Goal: Information Seeking & Learning: Learn about a topic

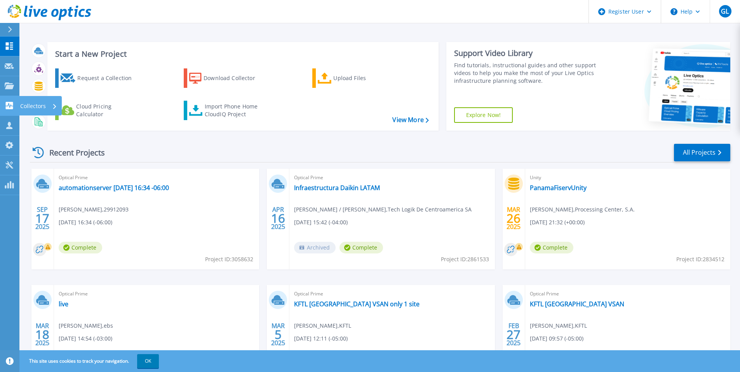
click at [9, 110] on link "Collectors Collectors" at bounding box center [9, 106] width 19 height 20
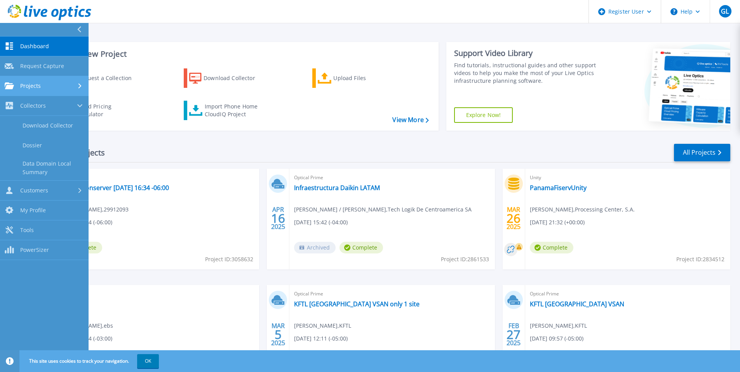
click at [22, 86] on span "Projects" at bounding box center [30, 85] width 21 height 7
click at [242, 27] on div "Start a New Project Request a Collection Download Collector Upload Files Cloud …" at bounding box center [379, 203] width 721 height 407
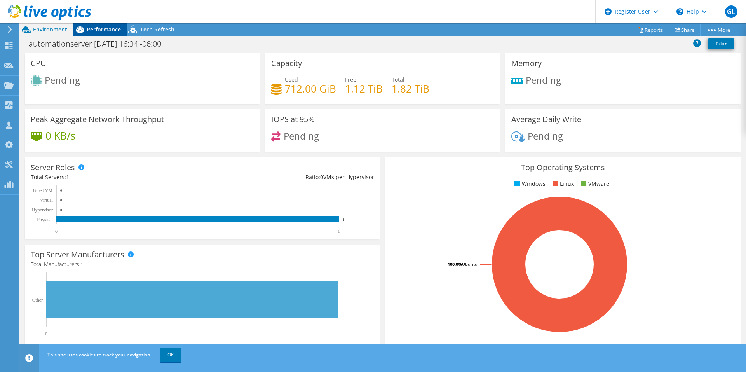
click at [104, 34] on div "Performance" at bounding box center [100, 29] width 54 height 12
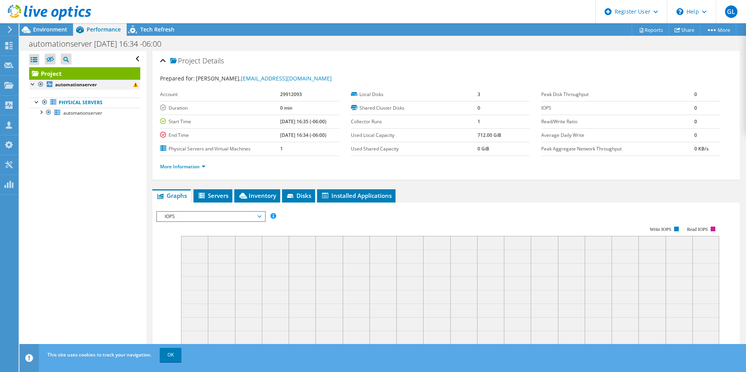
click at [34, 84] on div at bounding box center [33, 84] width 8 height 8
click at [33, 83] on div at bounding box center [33, 84] width 8 height 8
click at [35, 103] on div at bounding box center [37, 102] width 8 height 8
click at [37, 101] on div at bounding box center [37, 102] width 8 height 8
click at [41, 112] on div at bounding box center [41, 112] width 8 height 8
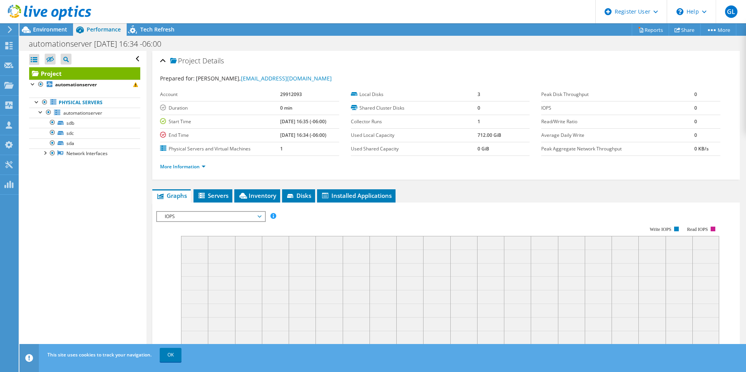
scroll to position [117, 0]
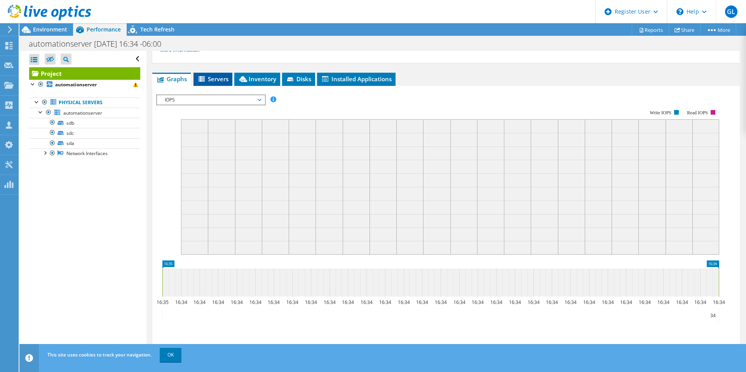
click at [214, 79] on span "Servers" at bounding box center [212, 79] width 31 height 8
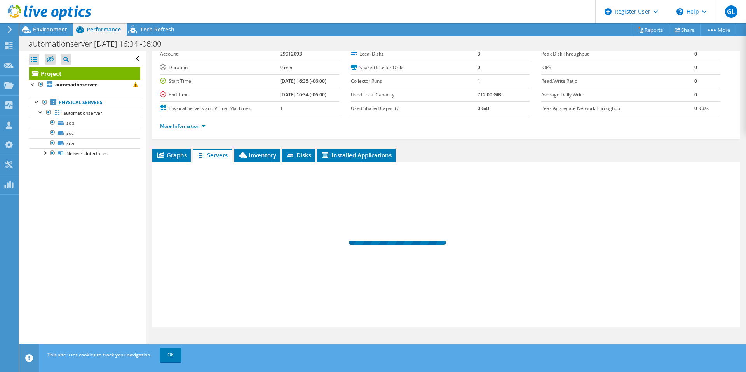
scroll to position [40, 0]
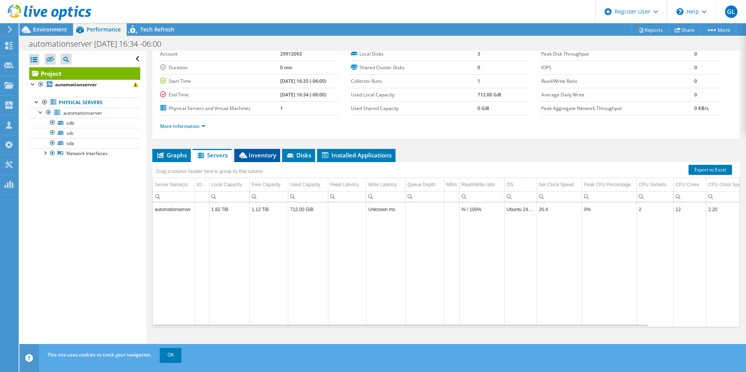
click at [267, 155] on span "Inventory" at bounding box center [257, 155] width 38 height 8
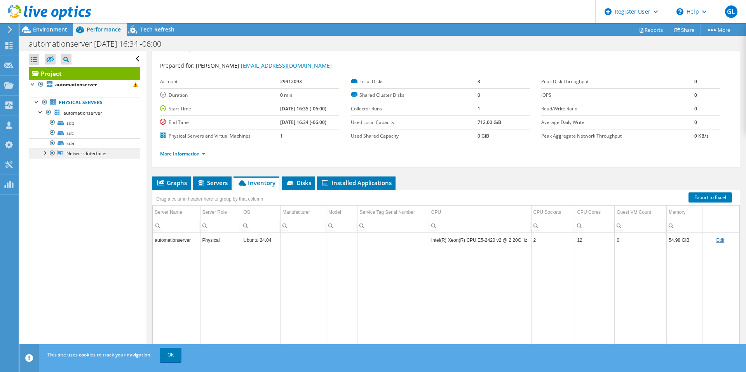
scroll to position [0, 0]
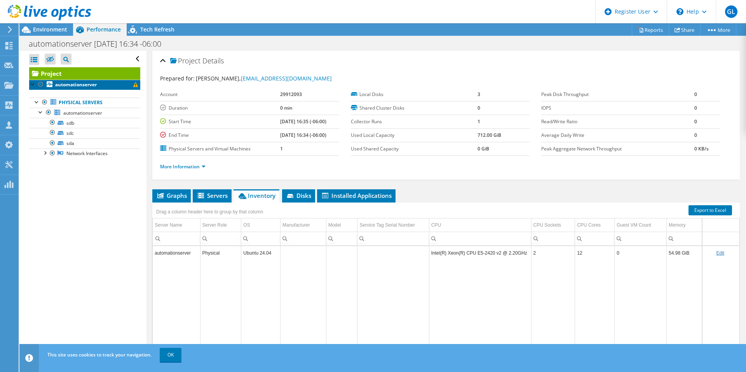
click at [89, 88] on link "automationserver" at bounding box center [84, 85] width 111 height 10
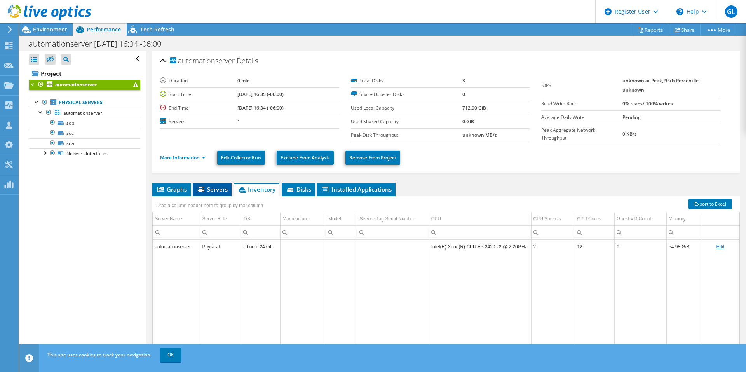
click at [206, 191] on span "Servers" at bounding box center [212, 189] width 31 height 8
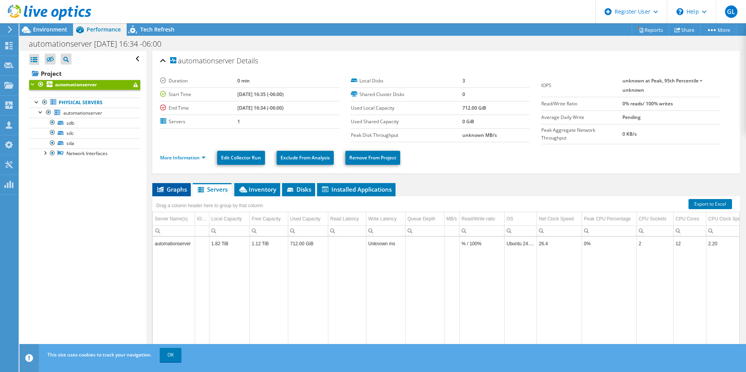
click at [184, 194] on li "Graphs" at bounding box center [171, 189] width 38 height 13
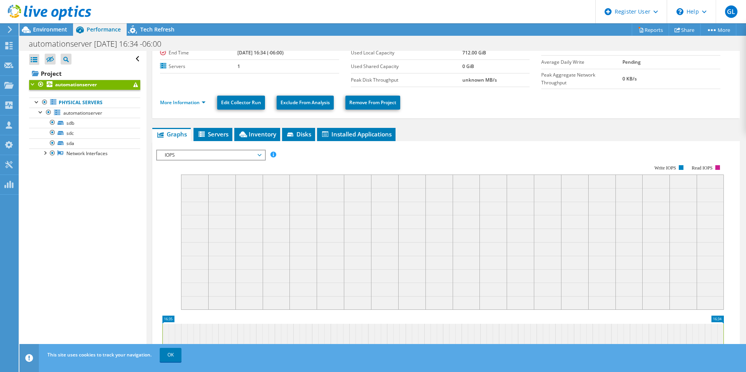
scroll to position [39, 0]
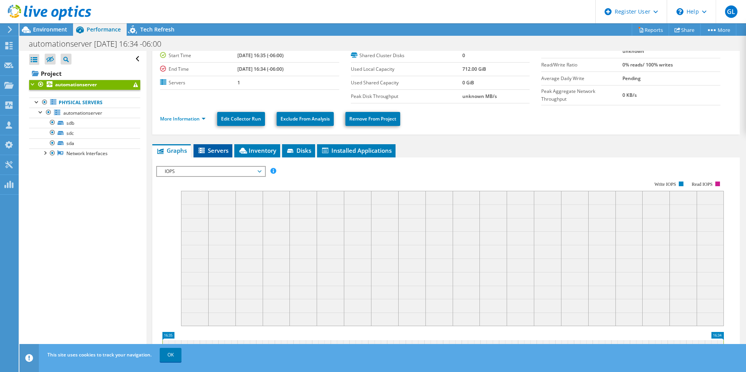
click at [209, 149] on span "Servers" at bounding box center [212, 151] width 31 height 8
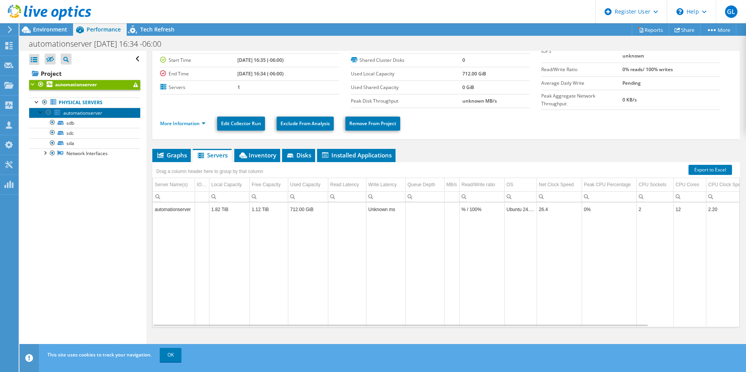
click at [80, 113] on span "automationserver" at bounding box center [82, 113] width 39 height 7
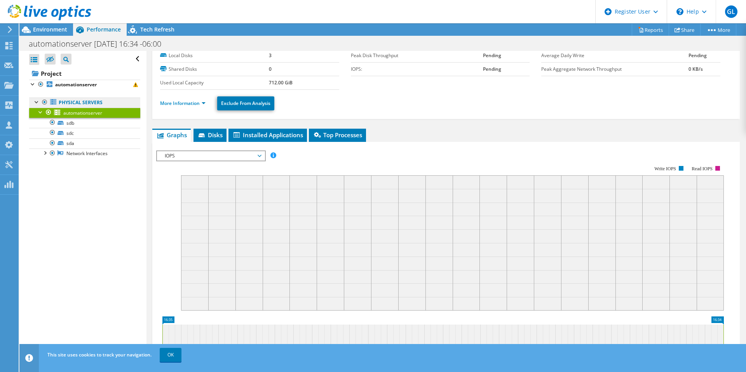
click at [82, 102] on link "Physical Servers" at bounding box center [84, 103] width 111 height 10
click at [64, 76] on link "Project" at bounding box center [84, 73] width 111 height 12
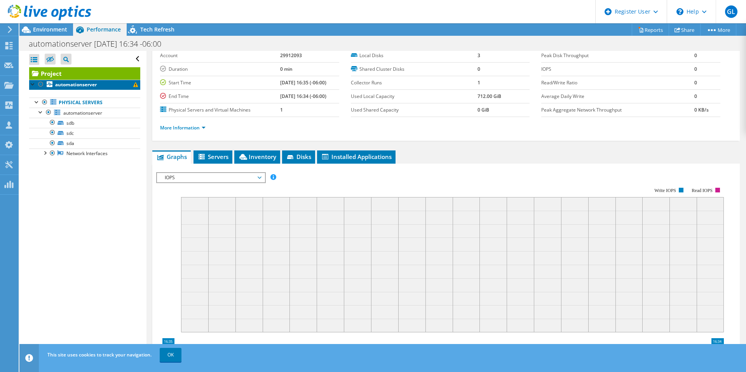
click at [78, 86] on b "automationserver" at bounding box center [76, 84] width 42 height 7
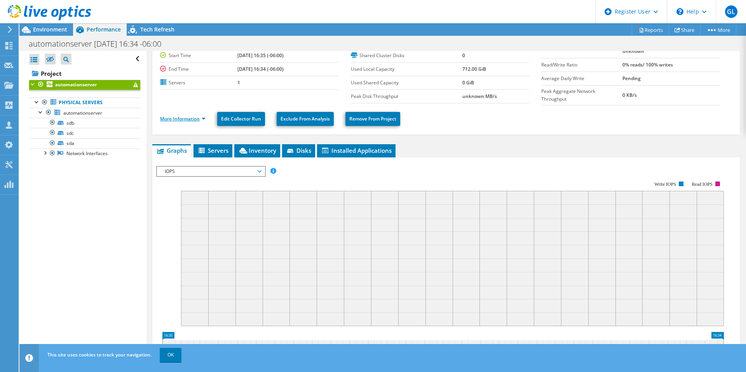
click at [202, 119] on link "More Information" at bounding box center [182, 118] width 45 height 7
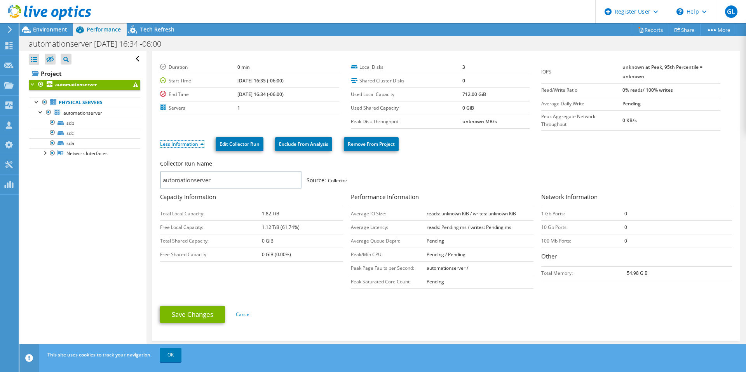
scroll to position [0, 0]
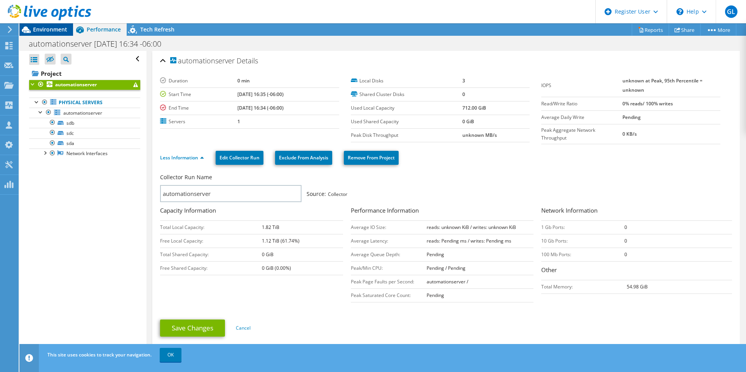
click at [42, 29] on span "Environment" at bounding box center [50, 29] width 34 height 7
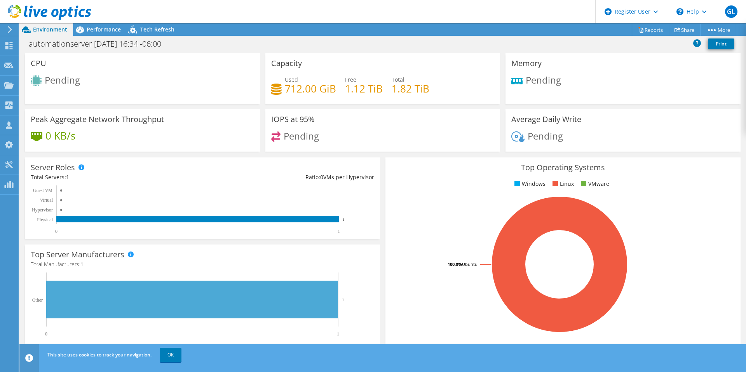
click at [560, 77] on div "Pending" at bounding box center [623, 83] width 223 height 17
click at [554, 81] on span "Pending" at bounding box center [543, 79] width 35 height 13
drag, startPoint x: 75, startPoint y: 47, endPoint x: 83, endPoint y: 35, distance: 14.1
click at [75, 47] on h1 "automationserver [DATE] 16:34 -06:00" at bounding box center [99, 44] width 148 height 9
click at [92, 28] on span "Performance" at bounding box center [104, 29] width 34 height 7
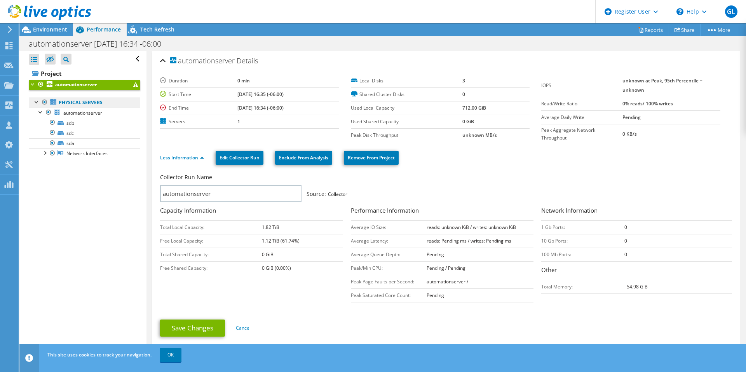
click at [96, 98] on link "Physical Servers" at bounding box center [84, 103] width 111 height 10
click at [96, 103] on link "Physical Servers" at bounding box center [84, 103] width 111 height 10
click at [84, 111] on span "automationserver" at bounding box center [82, 113] width 39 height 7
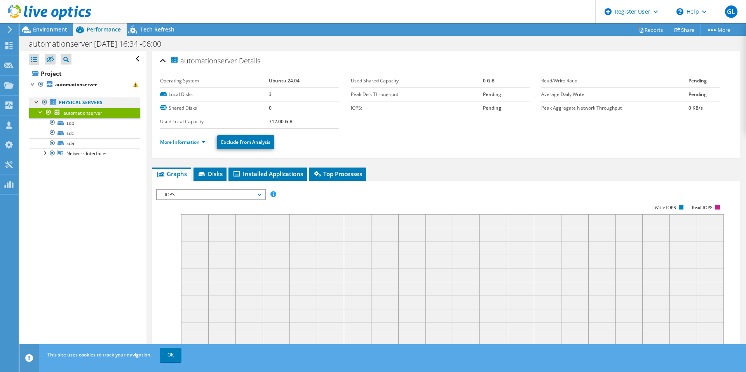
click at [91, 103] on link "Physical Servers" at bounding box center [84, 103] width 111 height 10
drag, startPoint x: 81, startPoint y: 103, endPoint x: 79, endPoint y: 109, distance: 6.4
click at [80, 103] on link "Physical Servers" at bounding box center [84, 103] width 111 height 10
click at [79, 120] on link "sdb" at bounding box center [84, 123] width 111 height 10
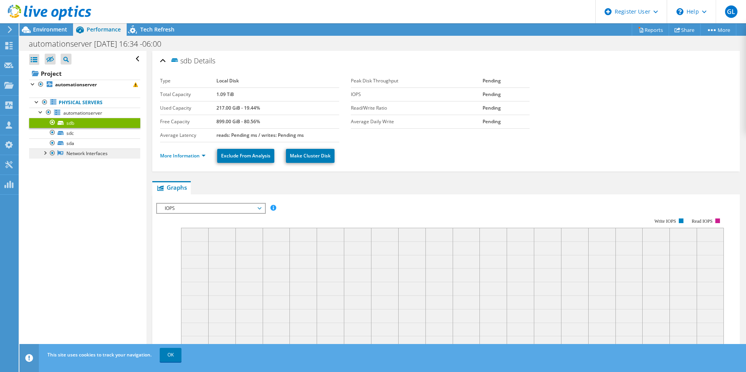
click at [95, 152] on link "Network Interfaces" at bounding box center [84, 153] width 111 height 10
click at [94, 103] on link "Physical Servers" at bounding box center [84, 103] width 111 height 10
click at [96, 135] on link "sdc" at bounding box center [84, 133] width 111 height 10
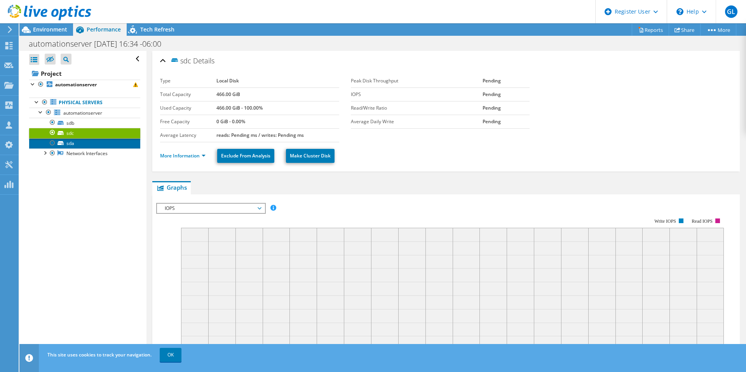
click at [93, 144] on link "sda" at bounding box center [84, 143] width 111 height 10
click at [91, 154] on link "Network Interfaces" at bounding box center [84, 153] width 111 height 10
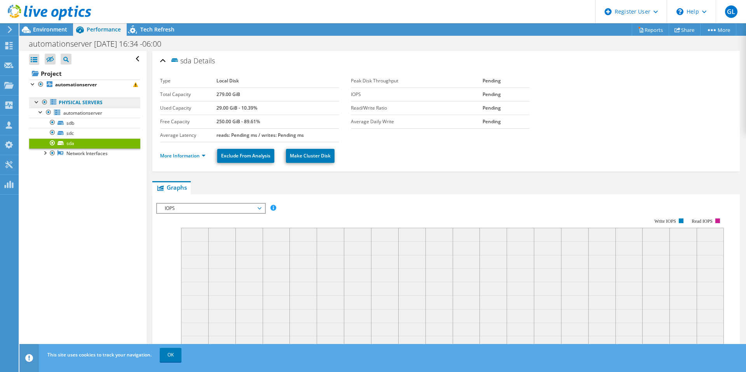
click at [87, 104] on link "Physical Servers" at bounding box center [84, 103] width 111 height 10
click at [58, 101] on link "Physical Servers" at bounding box center [84, 103] width 111 height 10
click at [91, 84] on b "automationserver" at bounding box center [76, 84] width 42 height 7
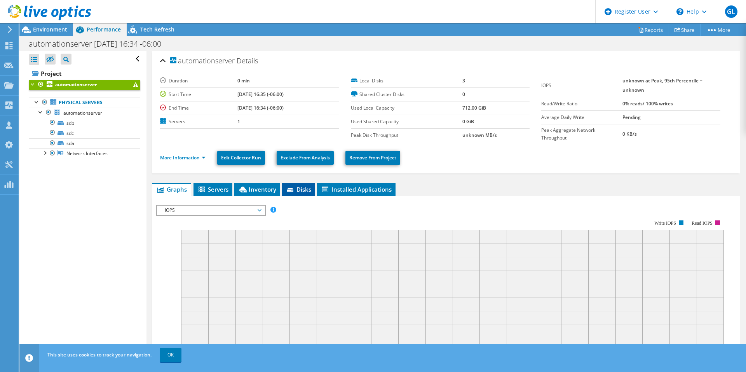
click at [291, 187] on span "Disks" at bounding box center [298, 189] width 25 height 8
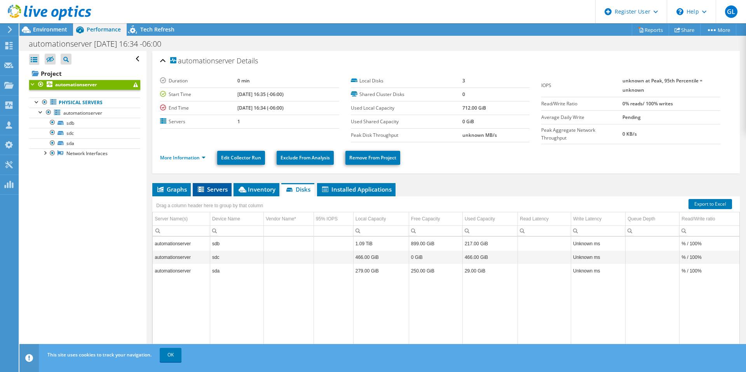
click at [218, 190] on span "Servers" at bounding box center [212, 189] width 31 height 8
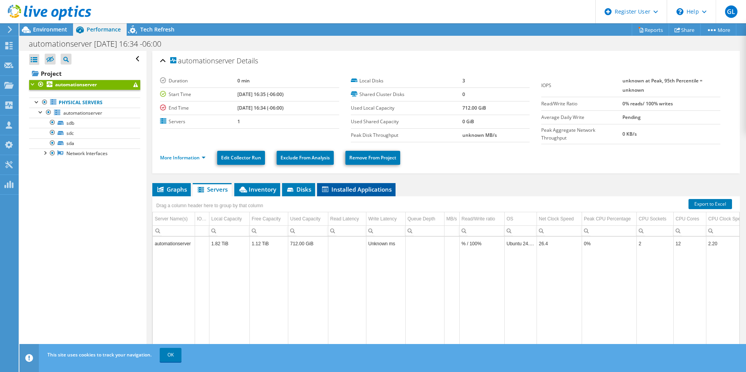
click at [330, 192] on span "Installed Applications" at bounding box center [356, 189] width 71 height 8
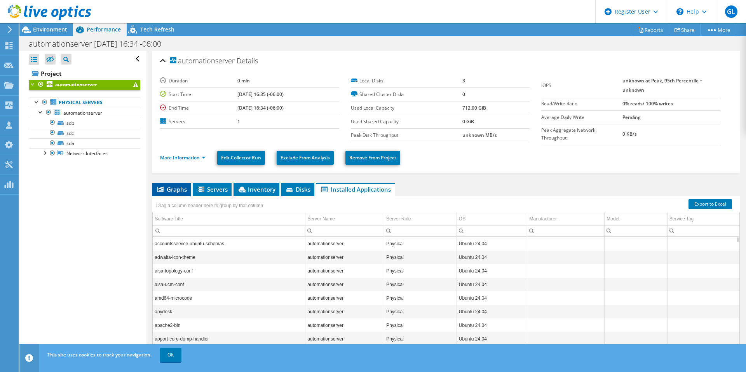
click at [173, 190] on span "Graphs" at bounding box center [171, 189] width 31 height 8
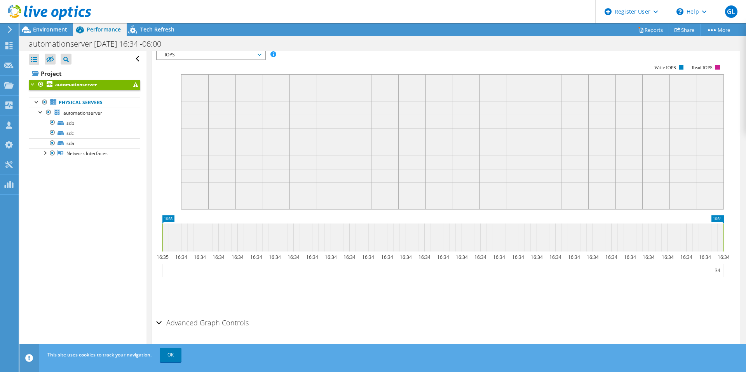
scroll to position [39, 0]
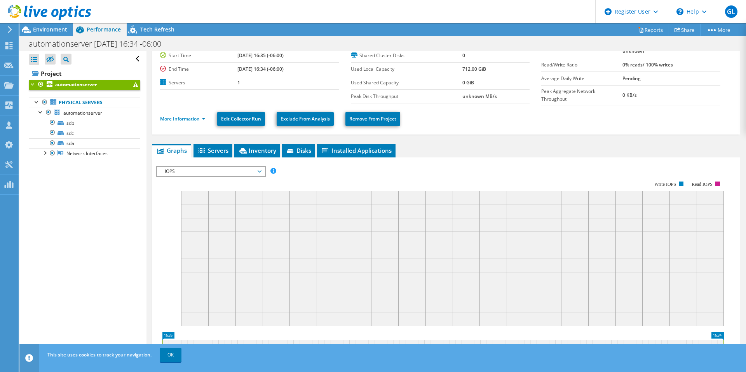
click at [245, 167] on span "IOPS" at bounding box center [211, 171] width 100 height 9
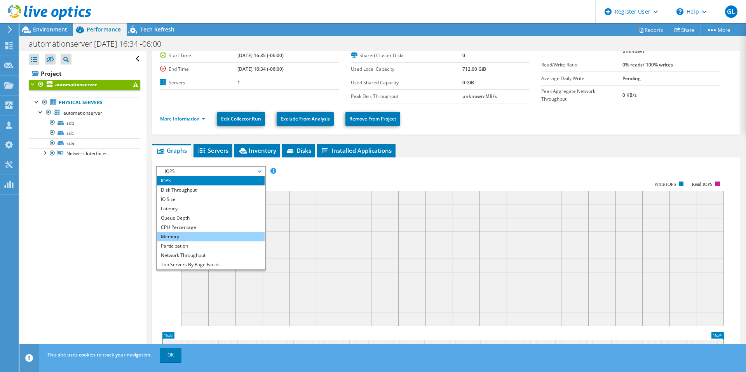
click at [208, 235] on li "Memory" at bounding box center [211, 236] width 108 height 9
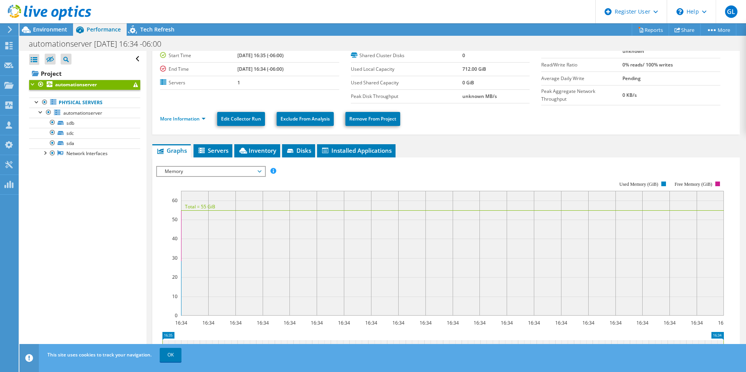
click at [245, 172] on span "Memory" at bounding box center [211, 171] width 100 height 9
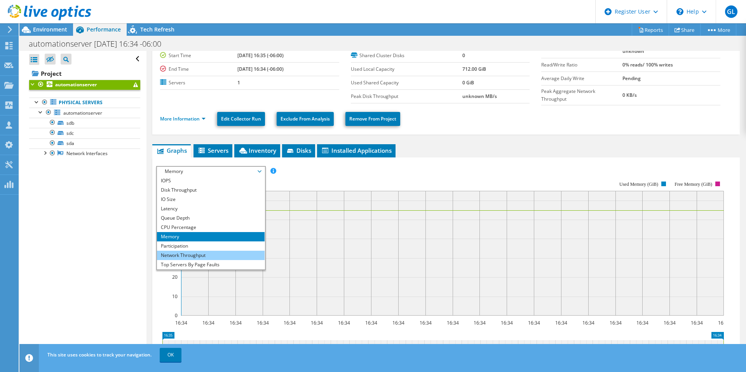
click at [215, 255] on li "Network Throughput" at bounding box center [211, 255] width 108 height 9
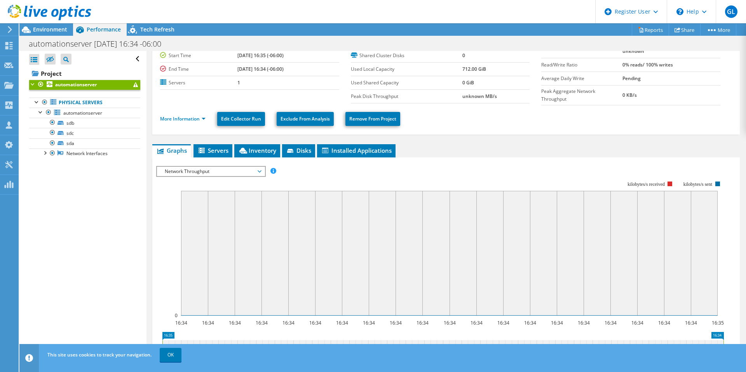
click at [258, 173] on span "Network Throughput" at bounding box center [211, 171] width 100 height 9
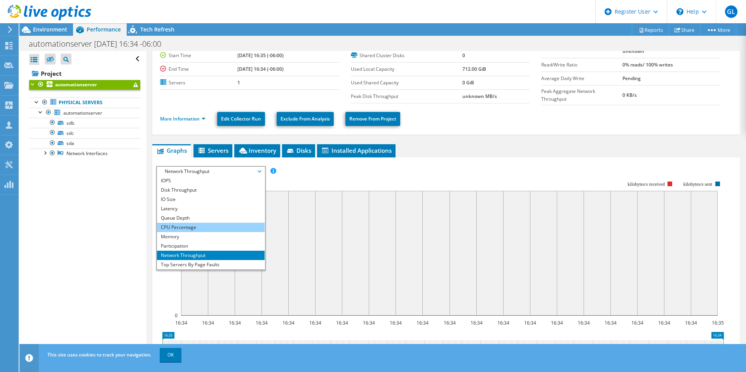
click at [195, 229] on li "CPU Percentage" at bounding box center [211, 227] width 108 height 9
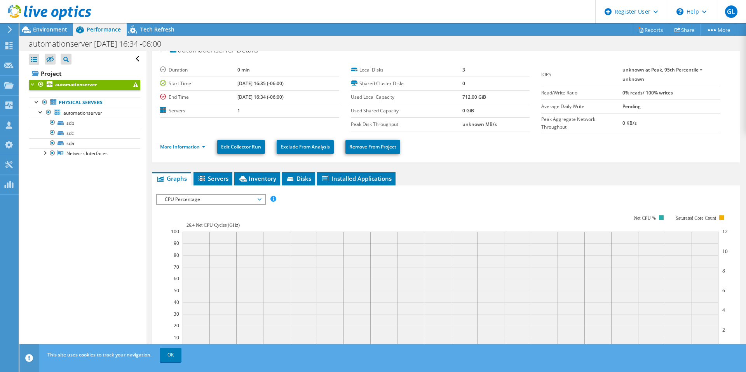
scroll to position [0, 0]
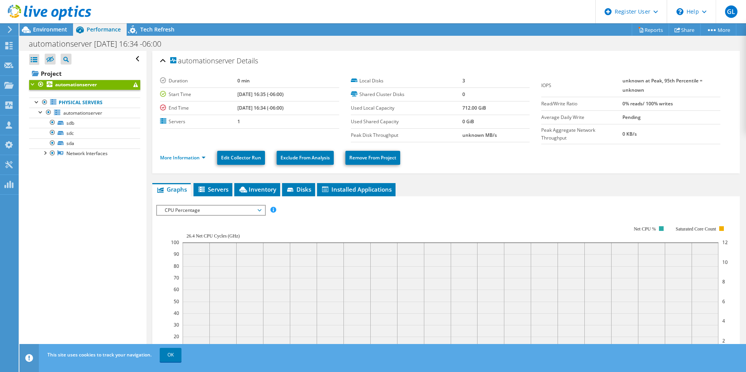
click at [201, 162] on li "More Information" at bounding box center [185, 158] width 50 height 9
click at [202, 160] on link "More Information" at bounding box center [182, 157] width 45 height 7
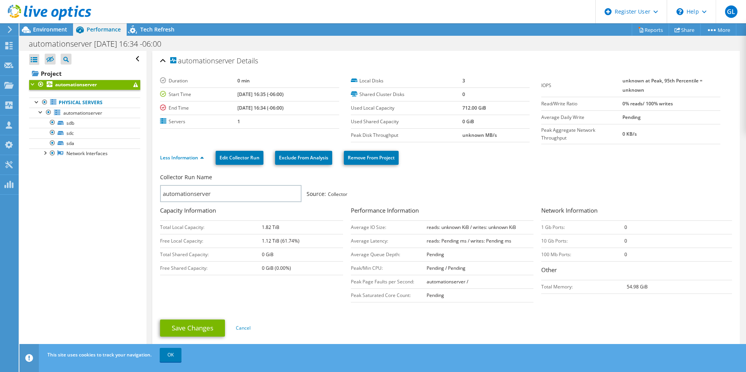
drag, startPoint x: 249, startPoint y: 230, endPoint x: 299, endPoint y: 229, distance: 50.2
click at [291, 228] on tr "Total Local Capacity: 1.82 TiB" at bounding box center [251, 227] width 183 height 14
click at [299, 240] on td "1.12 TiB (61.74%)" at bounding box center [302, 241] width 81 height 14
drag, startPoint x: 309, startPoint y: 242, endPoint x: 254, endPoint y: 238, distance: 54.9
click at [254, 238] on tr "Free Local Capacity: 1.12 TiB (61.74%)" at bounding box center [251, 241] width 183 height 14
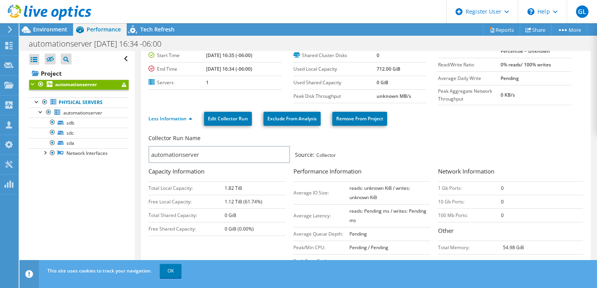
scroll to position [39, 0]
click at [564, 116] on ul "Less Information Edit Collector Run Exclude From Analysis Remove From Project" at bounding box center [365, 118] width 435 height 16
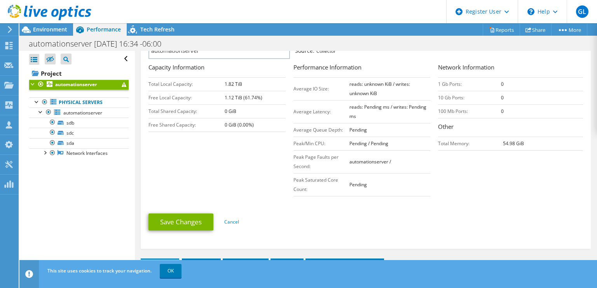
scroll to position [262, 0]
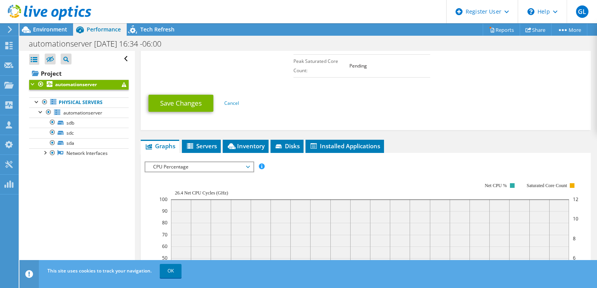
click at [227, 166] on span "CPU Percentage" at bounding box center [199, 166] width 100 height 9
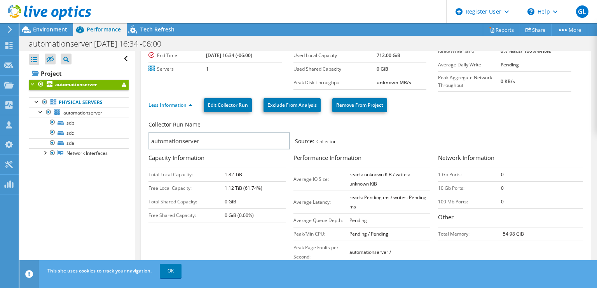
scroll to position [0, 0]
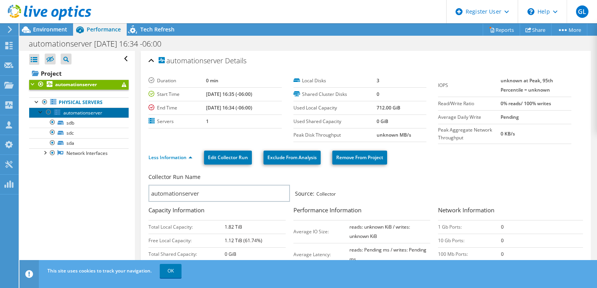
click at [93, 108] on link "automationserver" at bounding box center [79, 113] width 100 height 10
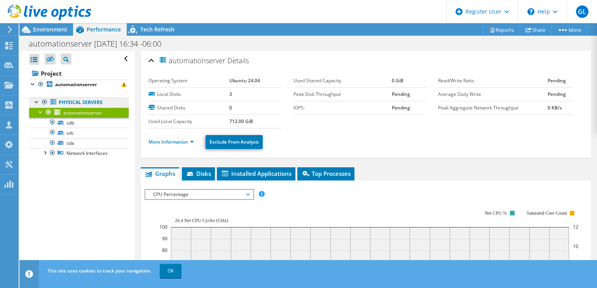
click at [89, 106] on link "Physical Servers" at bounding box center [79, 103] width 100 height 10
click at [96, 103] on link "Physical Servers" at bounding box center [79, 103] width 100 height 10
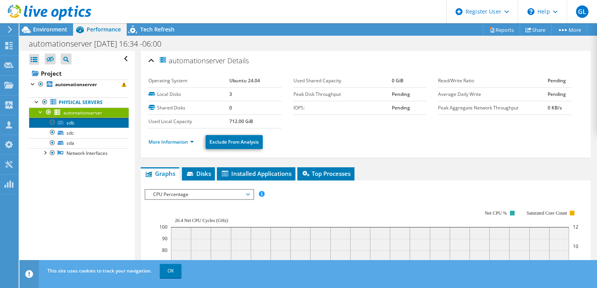
click at [66, 127] on link "sdb" at bounding box center [79, 123] width 100 height 10
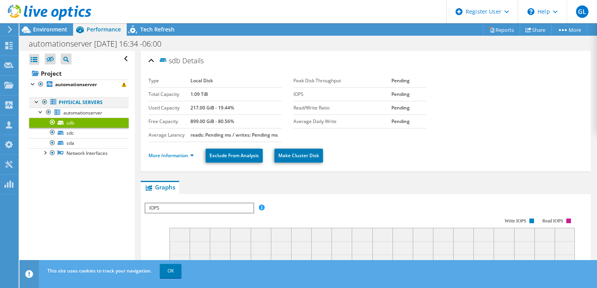
click at [36, 102] on div at bounding box center [37, 102] width 8 height 8
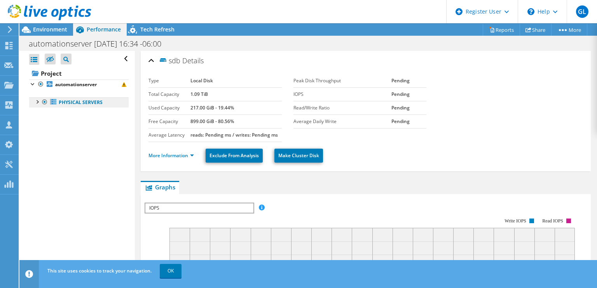
click at [85, 104] on link "Physical Servers" at bounding box center [79, 103] width 100 height 10
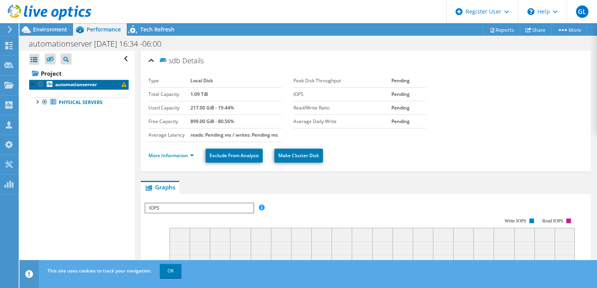
click at [87, 87] on b "automationserver" at bounding box center [76, 84] width 42 height 7
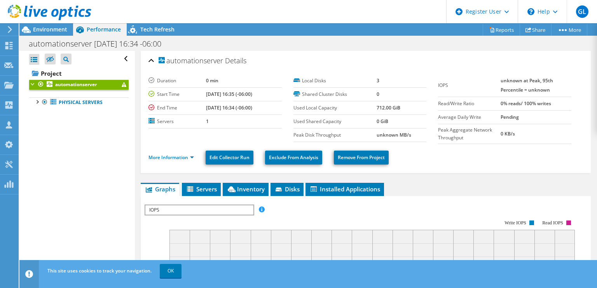
click at [31, 82] on div at bounding box center [33, 84] width 8 height 8
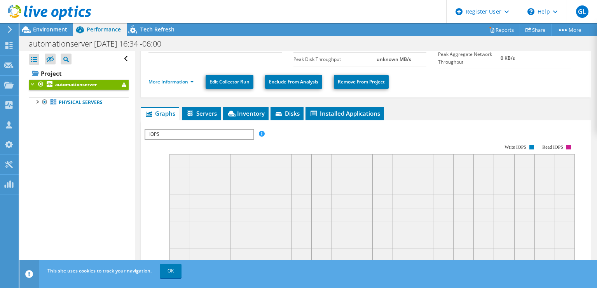
scroll to position [76, 0]
click at [190, 81] on link "More Information" at bounding box center [170, 81] width 45 height 7
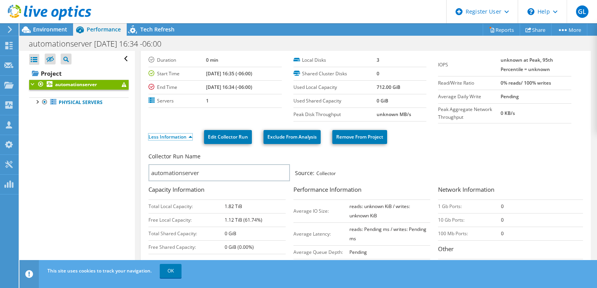
scroll to position [0, 0]
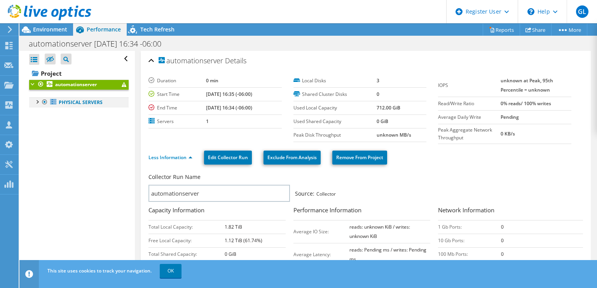
click at [35, 102] on div at bounding box center [37, 102] width 8 height 8
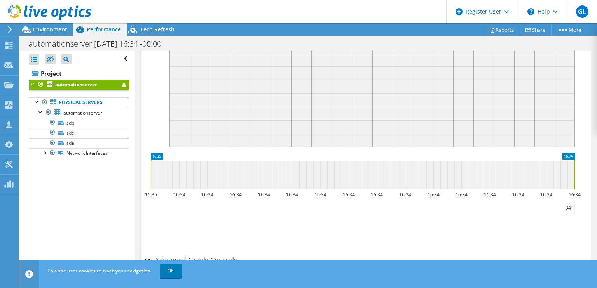
scroll to position [466, 0]
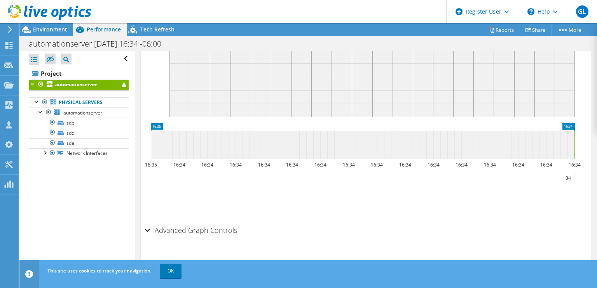
click at [148, 224] on div "Advanced Graph Controls" at bounding box center [366, 231] width 442 height 17
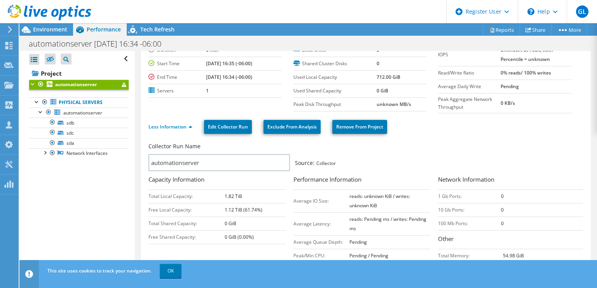
scroll to position [0, 0]
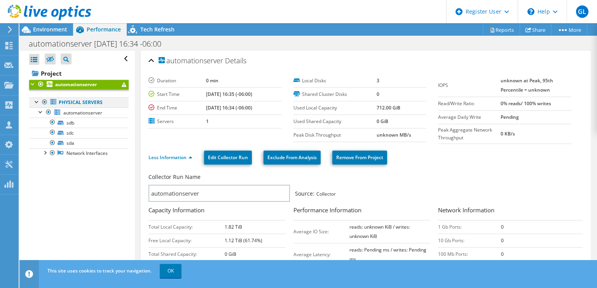
click at [34, 102] on div at bounding box center [37, 102] width 8 height 8
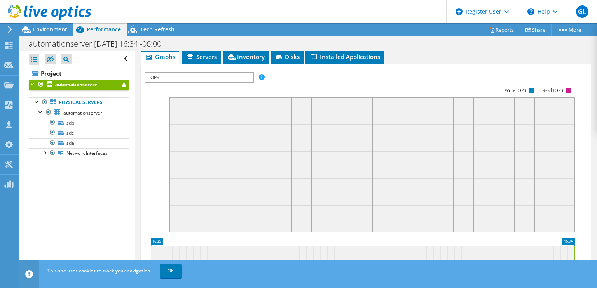
scroll to position [350, 0]
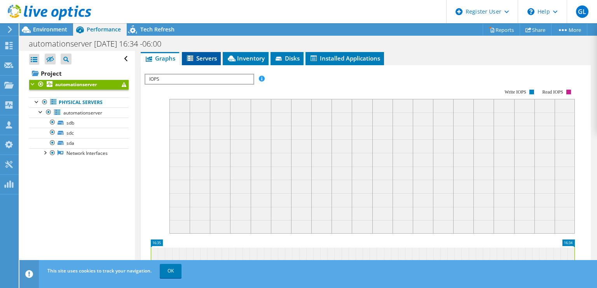
click at [203, 60] on li "Servers" at bounding box center [201, 58] width 39 height 13
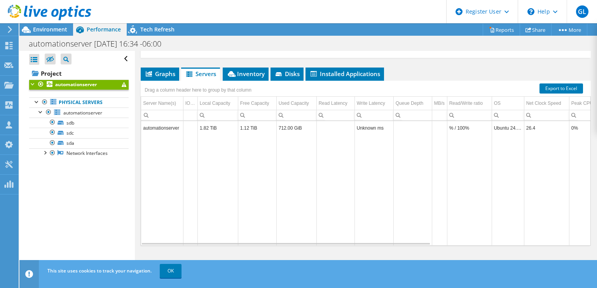
scroll to position [3, 0]
click at [258, 71] on span "Inventory" at bounding box center [246, 74] width 38 height 8
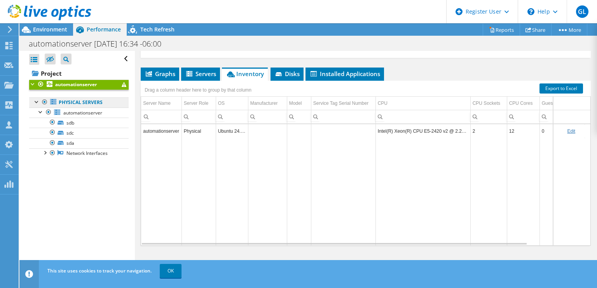
click at [88, 102] on link "Physical Servers" at bounding box center [79, 103] width 100 height 10
click at [87, 114] on span "automationserver" at bounding box center [82, 113] width 39 height 7
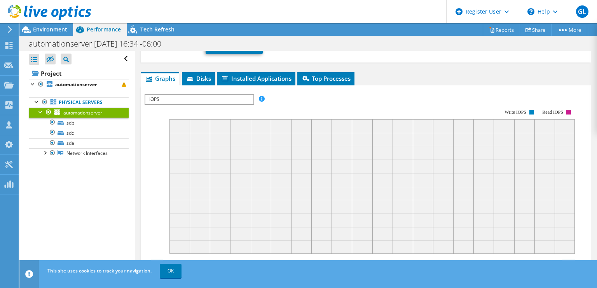
scroll to position [0, 0]
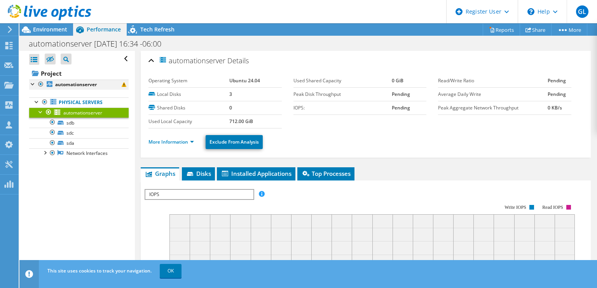
click at [31, 84] on div at bounding box center [33, 84] width 8 height 8
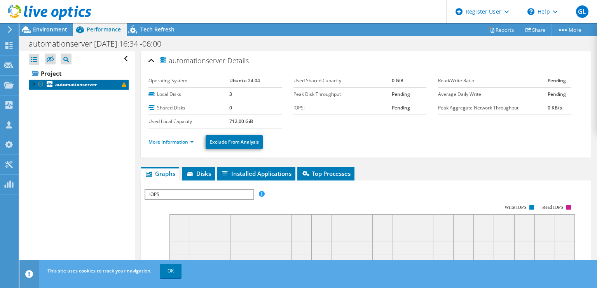
click at [64, 84] on b "automationserver" at bounding box center [76, 84] width 42 height 7
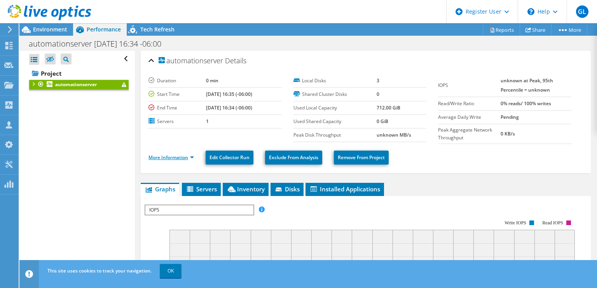
click at [176, 158] on link "More Information" at bounding box center [170, 157] width 45 height 7
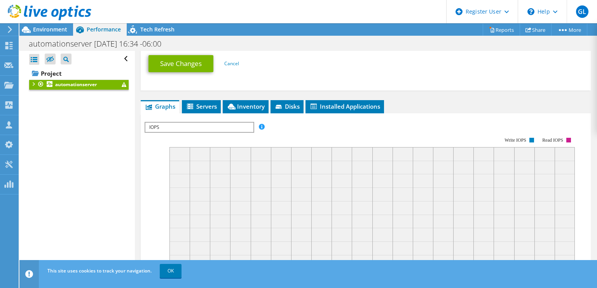
scroll to position [315, 0]
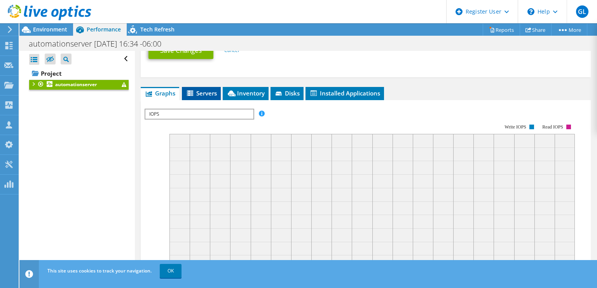
click at [207, 92] on span "Servers" at bounding box center [201, 93] width 31 height 8
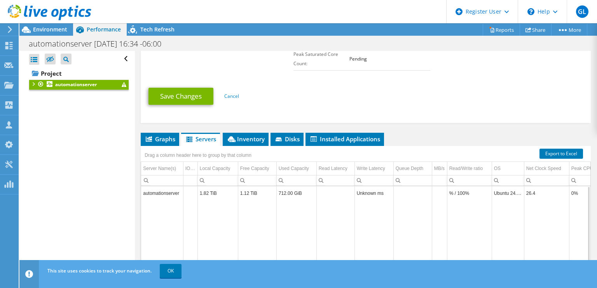
scroll to position [265, 0]
